Goal: Find specific page/section: Find specific page/section

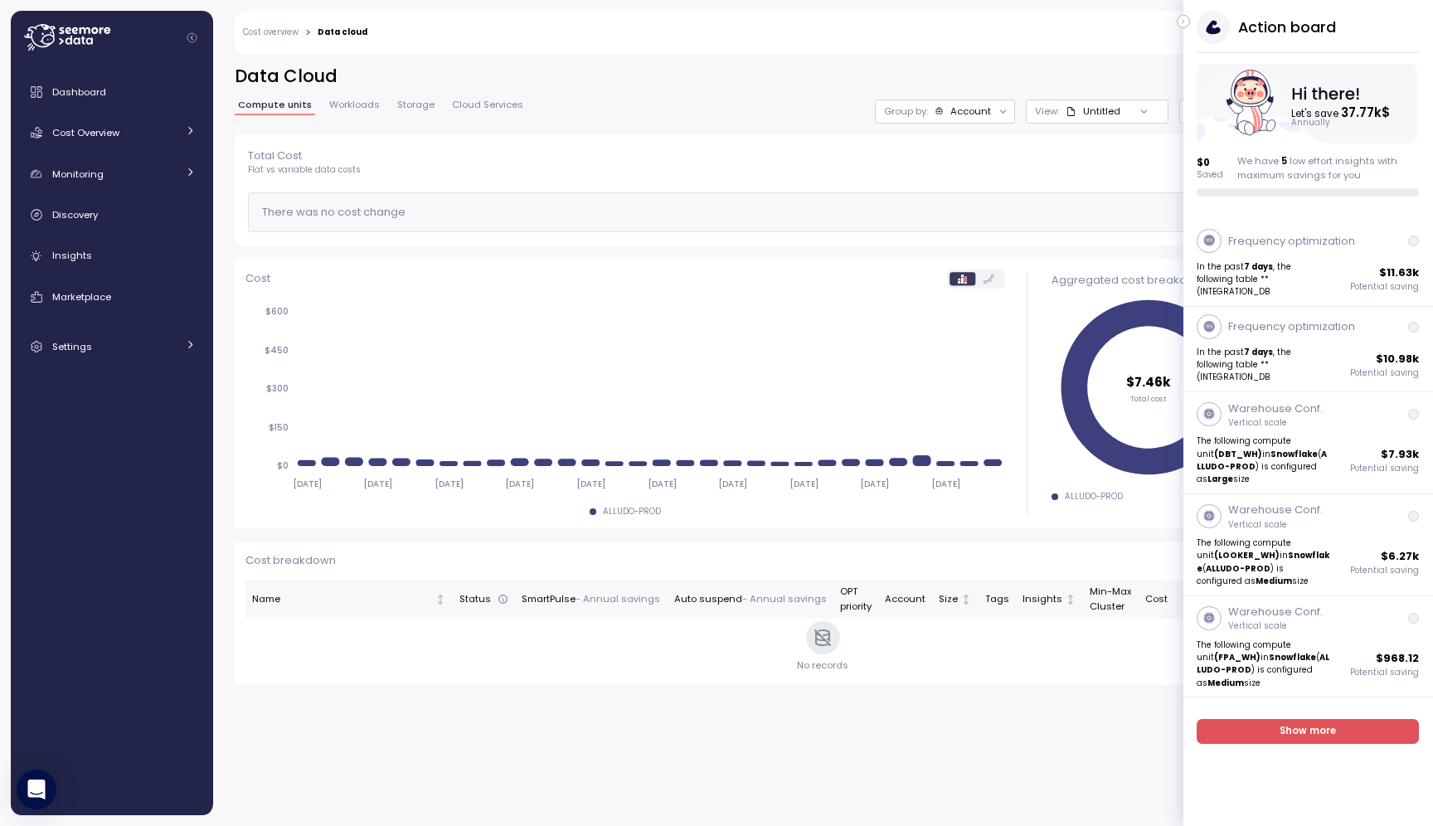
click at [1184, 20] on icon "button" at bounding box center [1183, 22] width 7 height 20
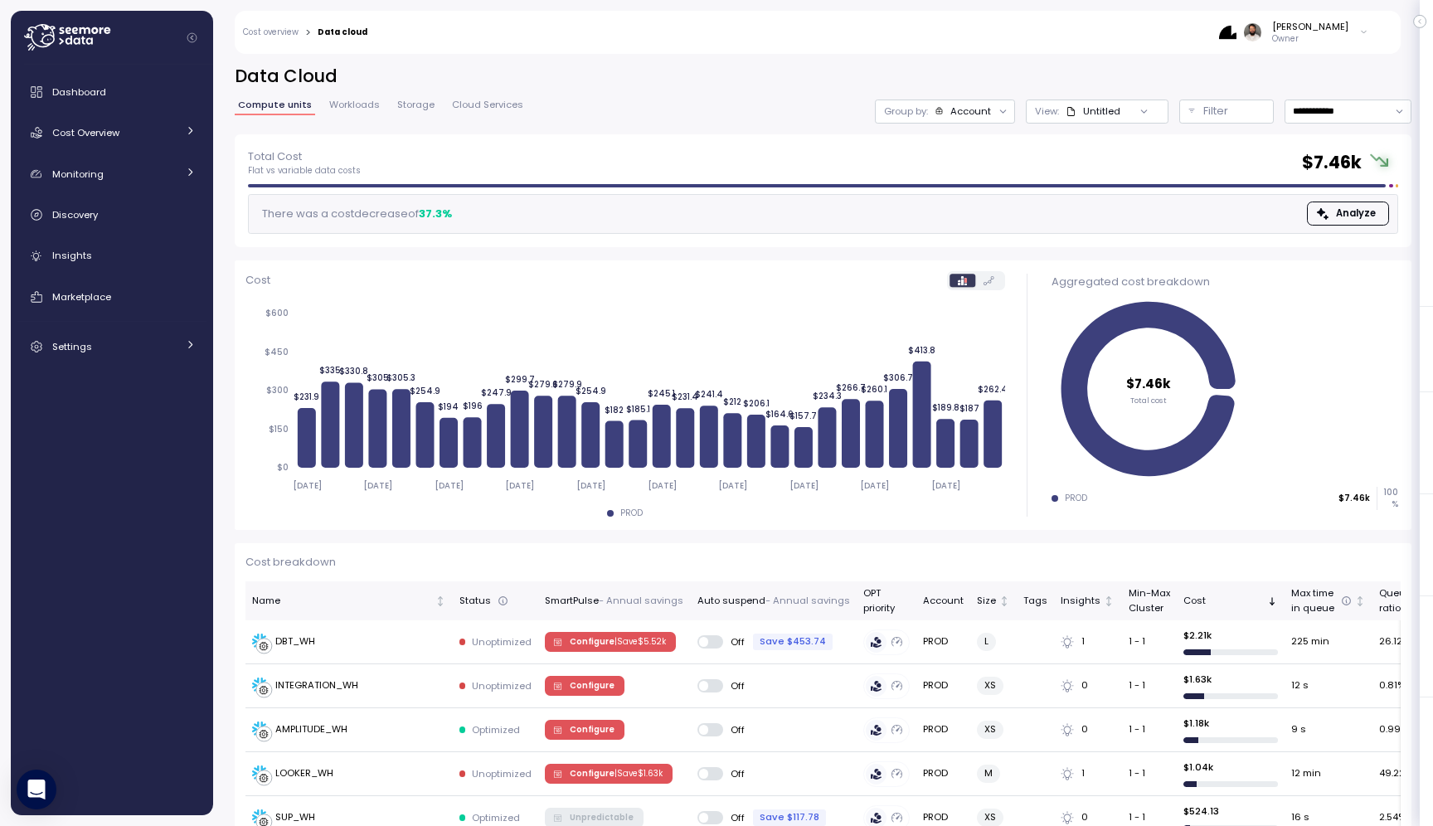
click at [981, 118] on div "Account" at bounding box center [970, 110] width 41 height 13
click at [978, 206] on p "Compute unit" at bounding box center [955, 202] width 65 height 13
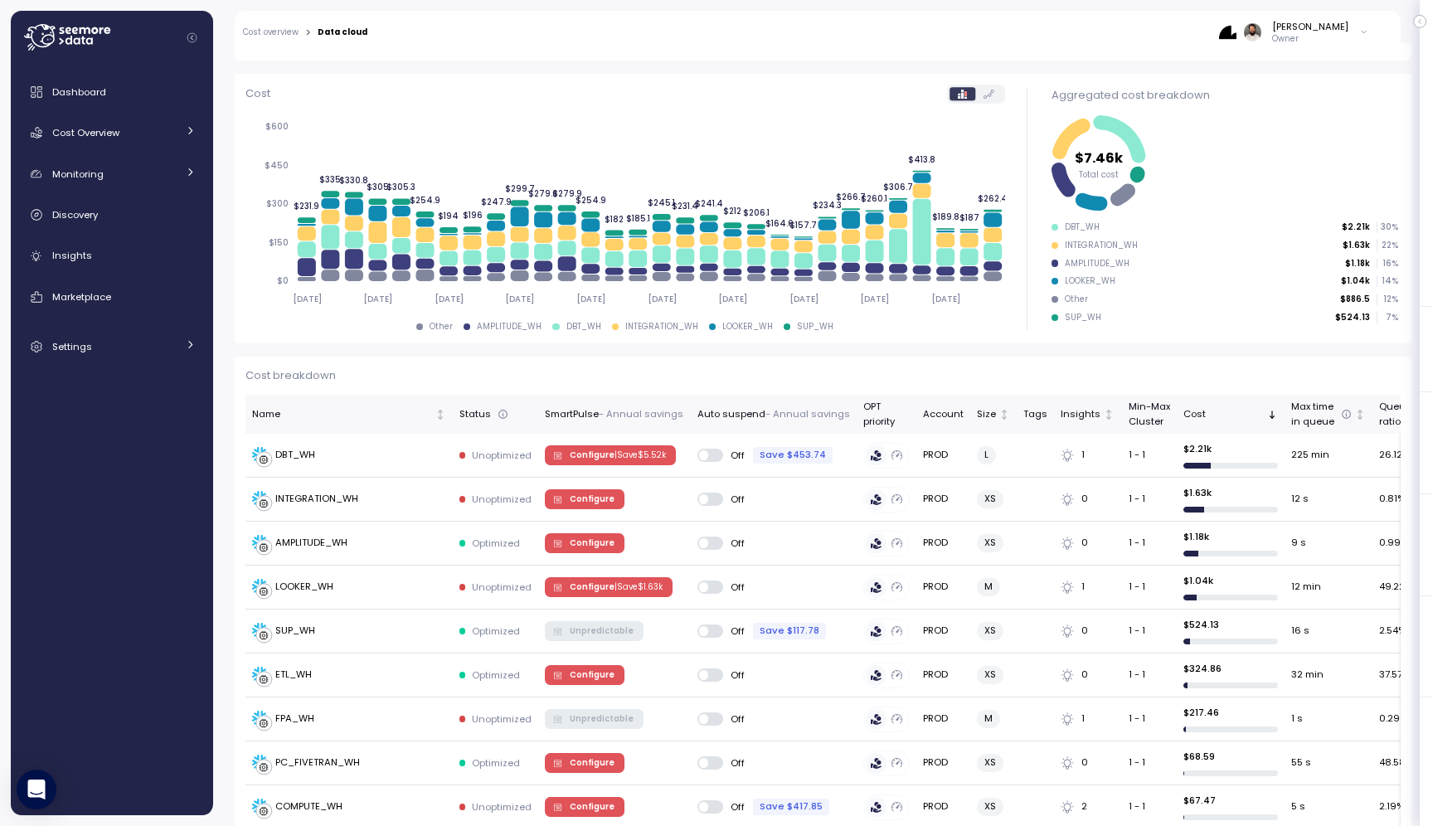
scroll to position [205, 0]
